Goal: Navigation & Orientation: Find specific page/section

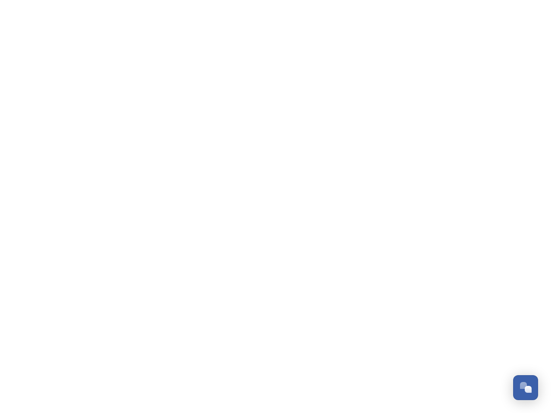
click at [526, 388] on div "Open Chat" at bounding box center [528, 389] width 7 height 7
click at [529, 0] on html "/p/collection/tempest/tourism-academy-2025 Dismiss GoSquared Assistant Chat wit…" at bounding box center [275, 0] width 551 height 0
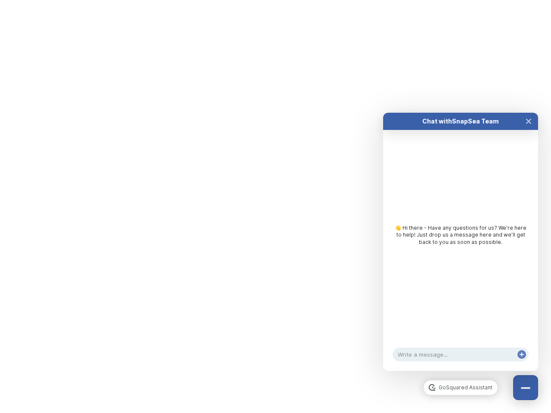
click at [461, 371] on div "Chat with SnapSea Team GoSquared Assistant 👋 Hi there - Have any questions for …" at bounding box center [460, 242] width 155 height 258
click at [461, 246] on div "👋 Hi there - Have any questions for us? We’re here to help! Just drop us a mess…" at bounding box center [461, 235] width 138 height 22
click at [529, 130] on div "👋 Hi there - Have any questions for us? We’re here to help! Just drop us a mess…" at bounding box center [460, 237] width 155 height 215
click at [522, 363] on div "Chat with SnapSea Team GoSquared Assistant 👋 Hi there - Have any questions for …" at bounding box center [460, 242] width 155 height 258
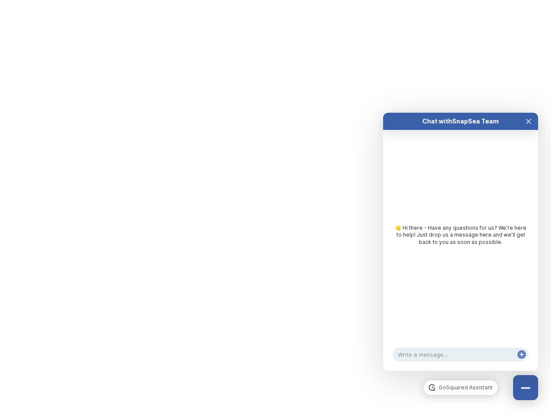
click at [276, 0] on html "/p/collection/tempest/tourism-academy-2025 Dismiss GoSquared Assistant Chat wit…" at bounding box center [275, 0] width 551 height 0
click at [269, 0] on html "/p/collection/tempest/tourism-academy-2025 Dismiss GoSquared Assistant Chat wit…" at bounding box center [275, 0] width 551 height 0
